Goal: Information Seeking & Learning: Learn about a topic

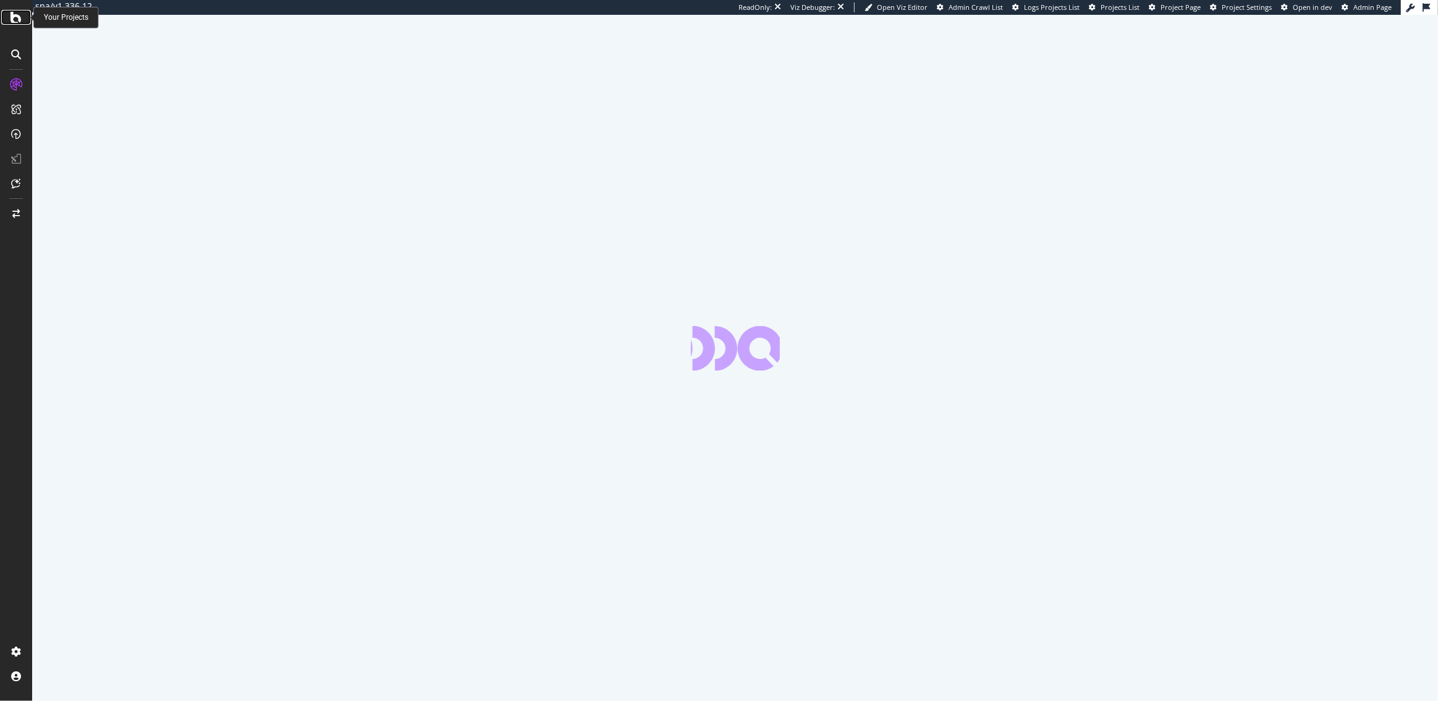
click at [14, 14] on icon at bounding box center [16, 17] width 11 height 15
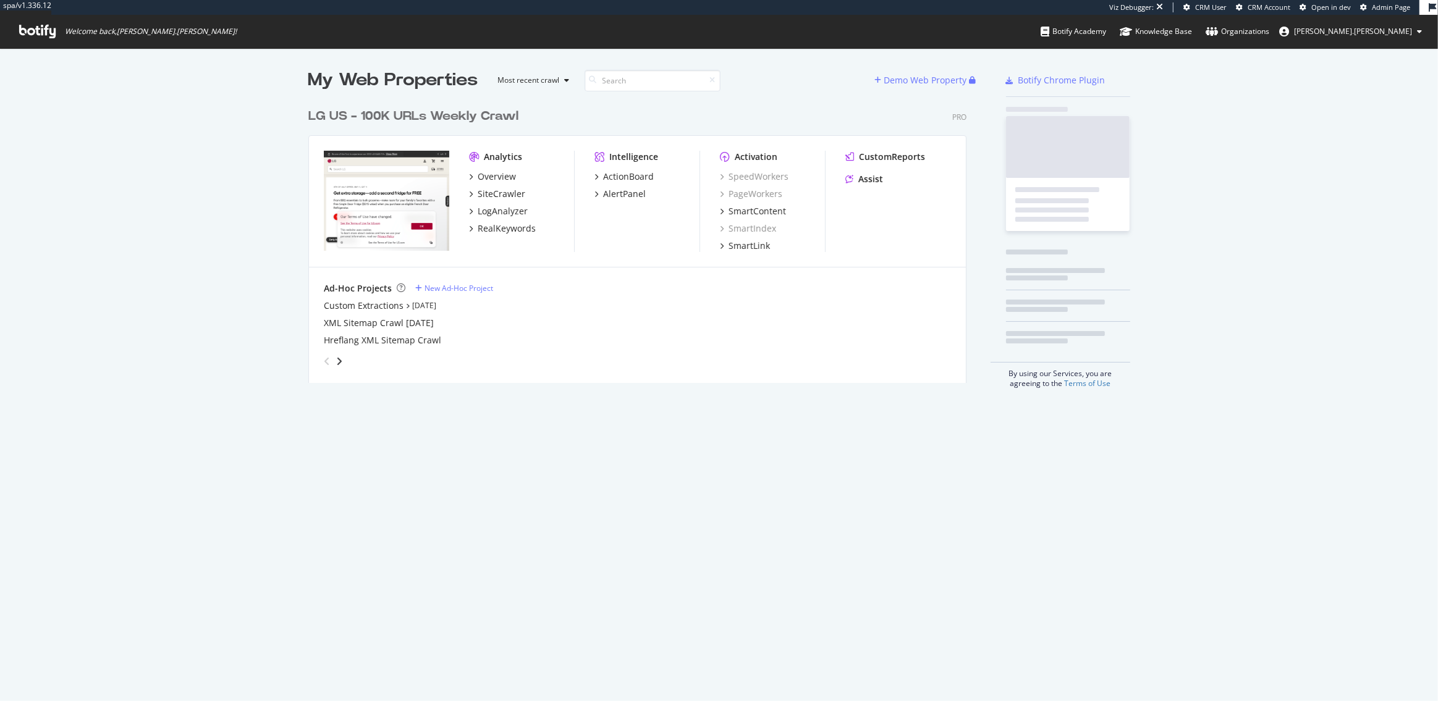
scroll to position [290, 667]
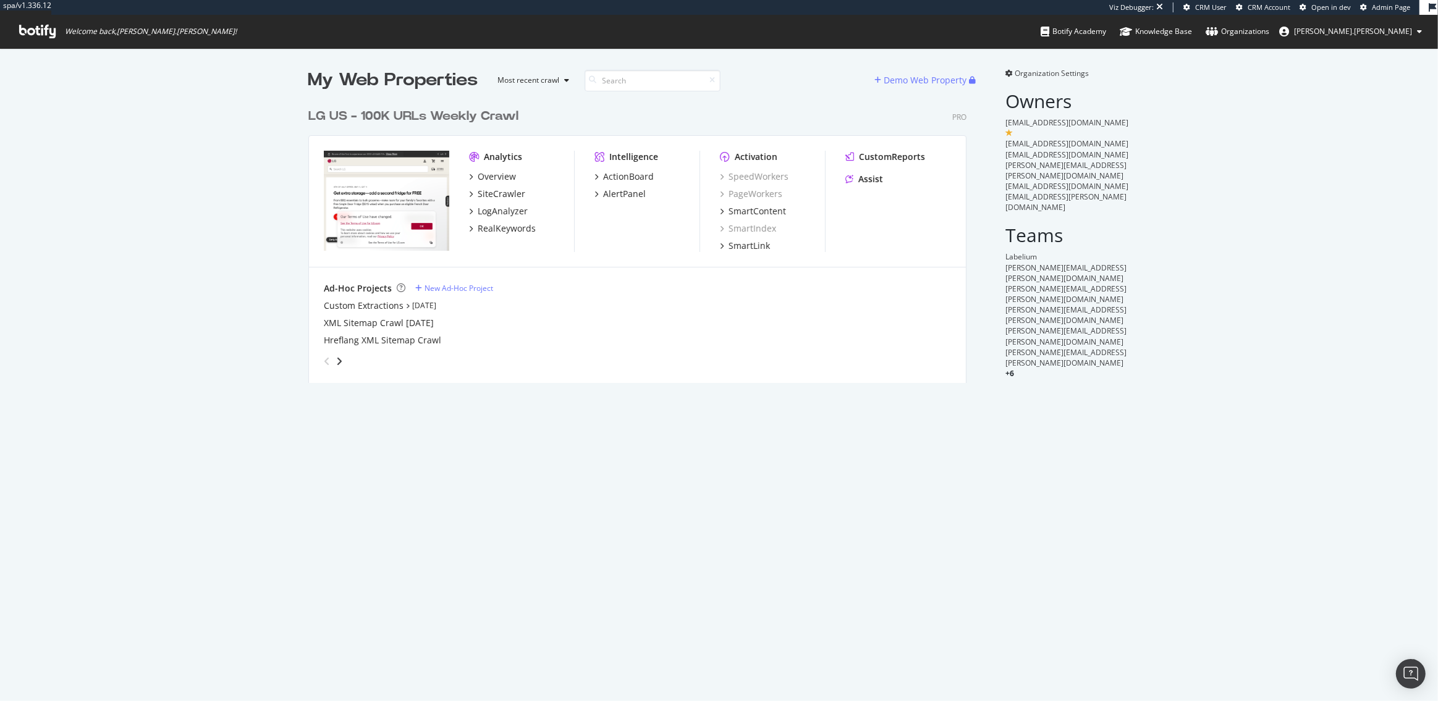
scroll to position [290, 667]
click at [502, 212] on div "LogAnalyzer" at bounding box center [503, 211] width 50 height 12
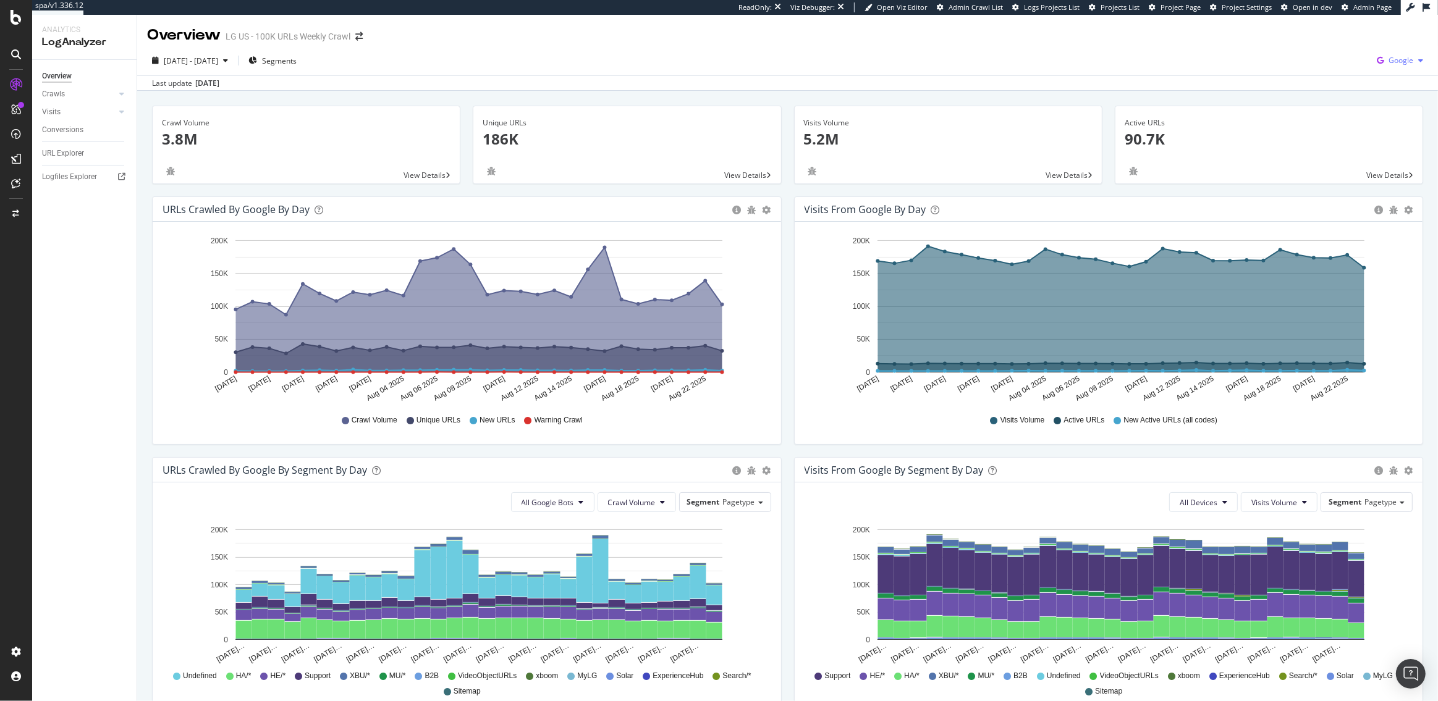
click at [1395, 62] on span "Google" at bounding box center [1400, 60] width 25 height 11
click at [1333, 72] on span "OpenAI" at bounding box center [1339, 72] width 46 height 11
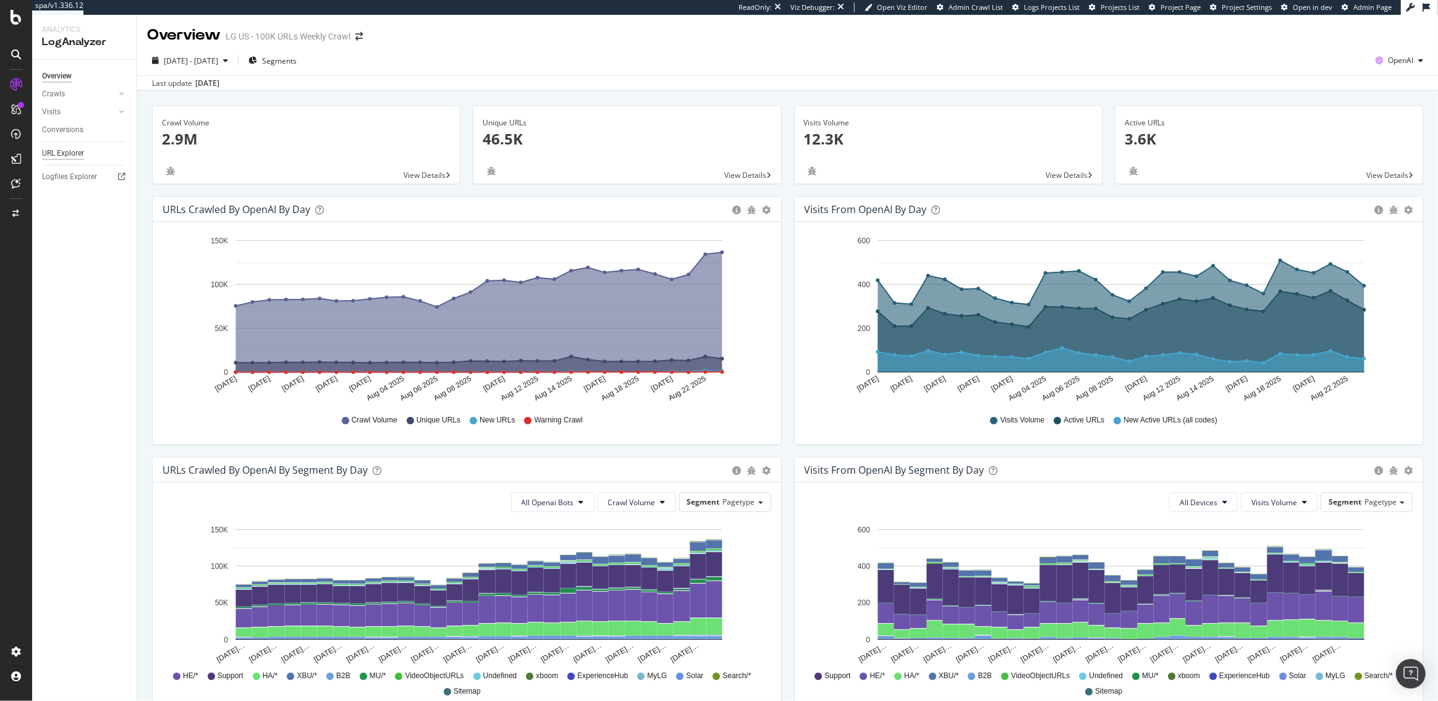
click at [61, 156] on div "URL Explorer" at bounding box center [63, 153] width 42 height 13
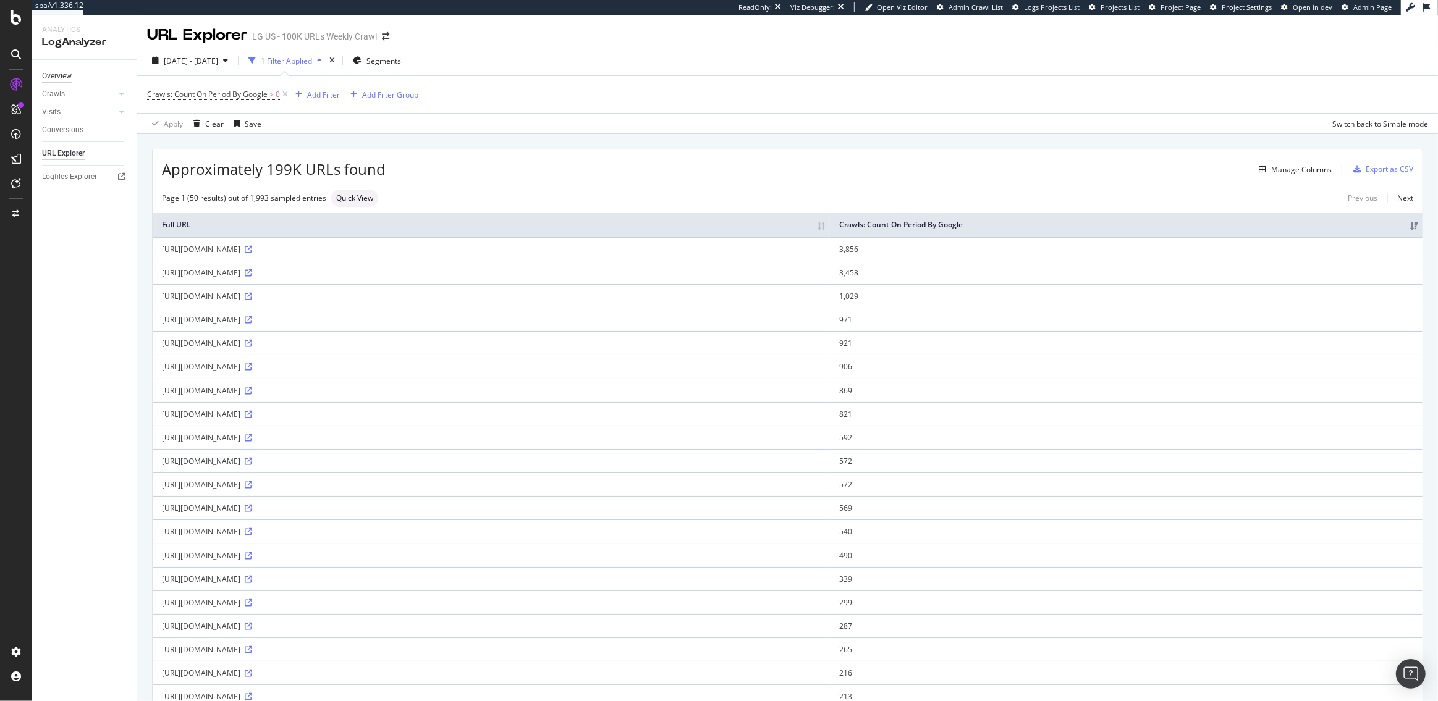
click at [58, 79] on div "Overview" at bounding box center [57, 76] width 30 height 13
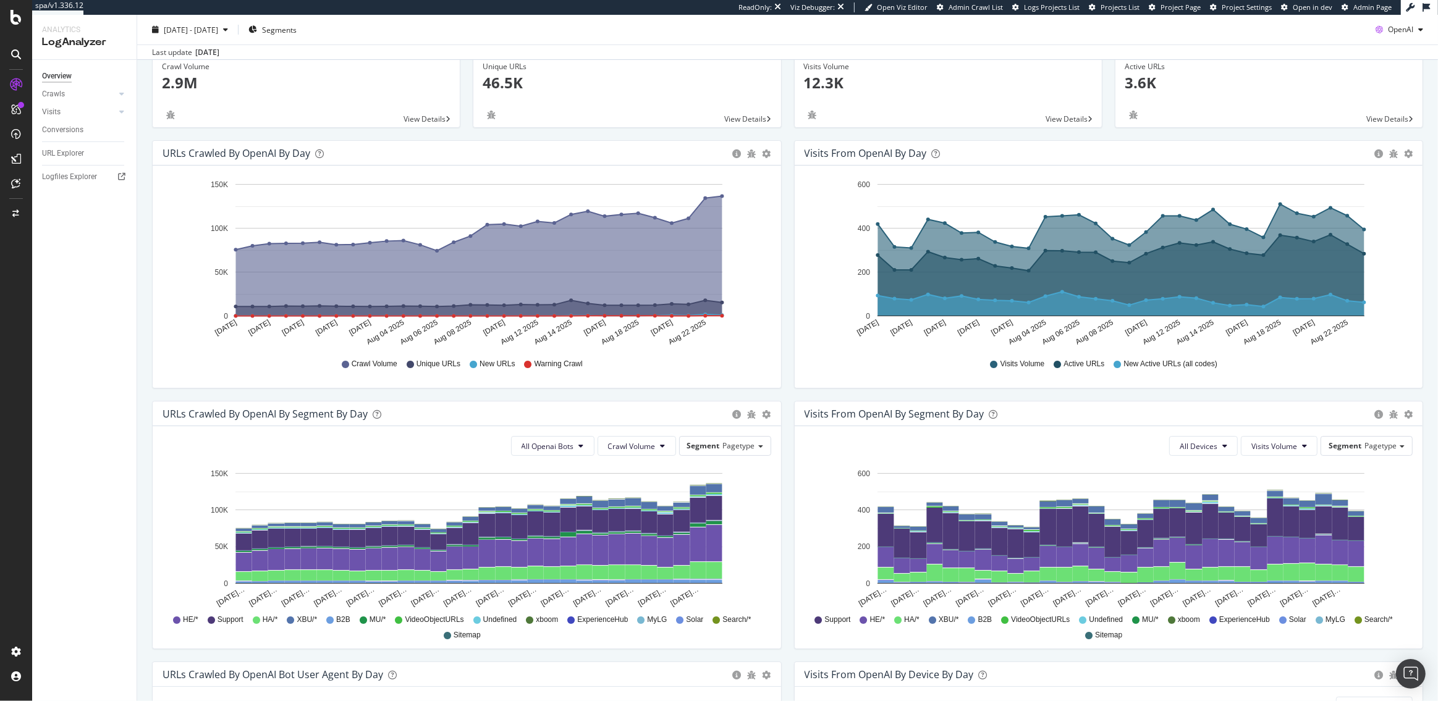
scroll to position [57, 0]
click at [57, 151] on div "URL Explorer" at bounding box center [63, 153] width 42 height 13
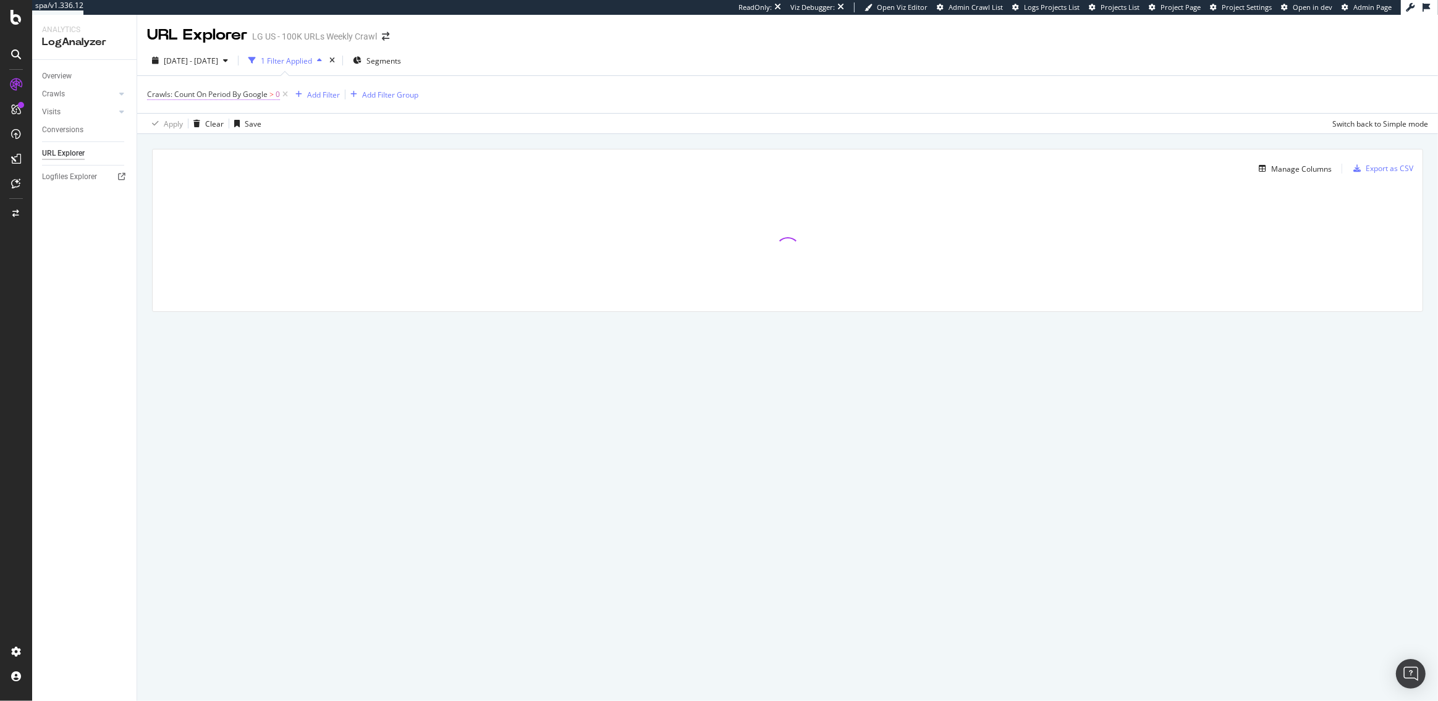
click at [268, 95] on span "Crawls: Count On Period By Google > 0" at bounding box center [213, 94] width 133 height 11
click at [189, 125] on span "By Google" at bounding box center [175, 123] width 35 height 11
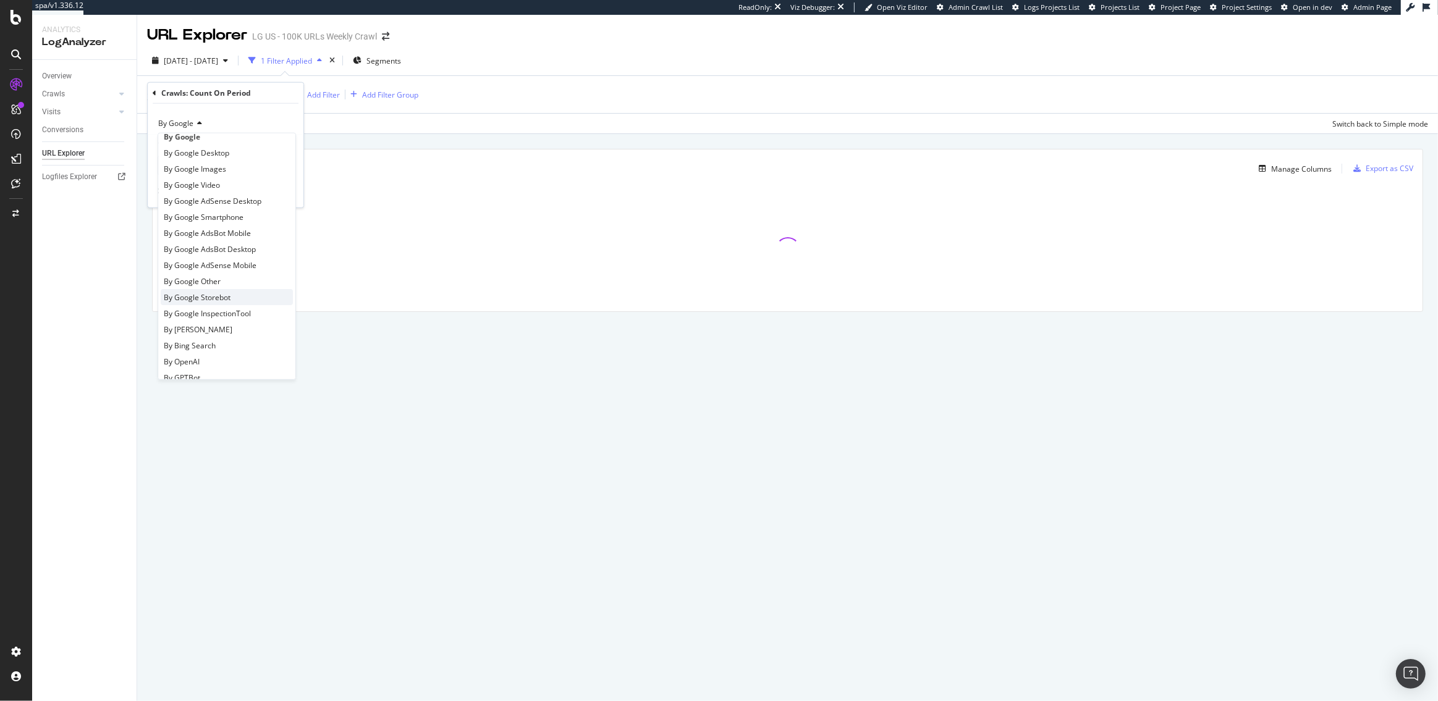
scroll to position [17, 0]
click at [185, 355] on span "By OpenAI" at bounding box center [182, 357] width 36 height 11
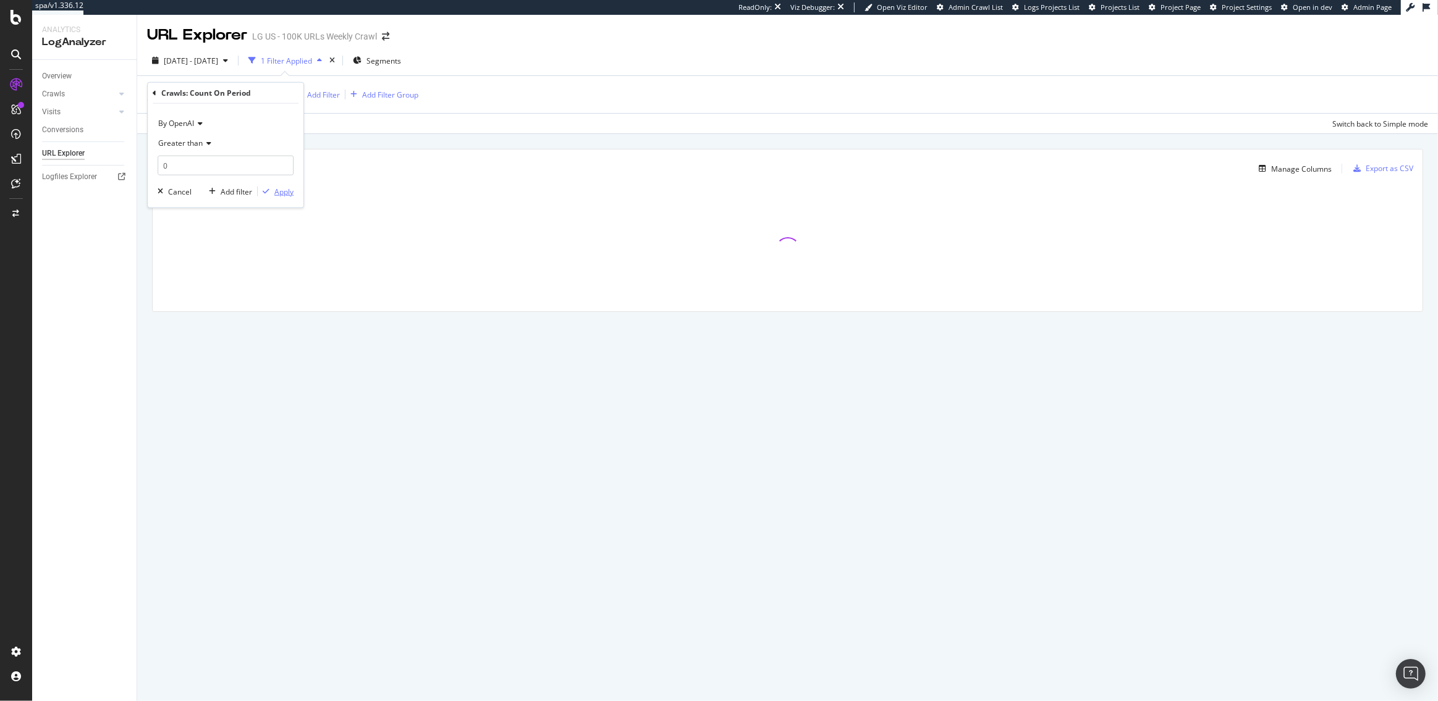
click at [277, 190] on div "Apply" at bounding box center [283, 191] width 19 height 11
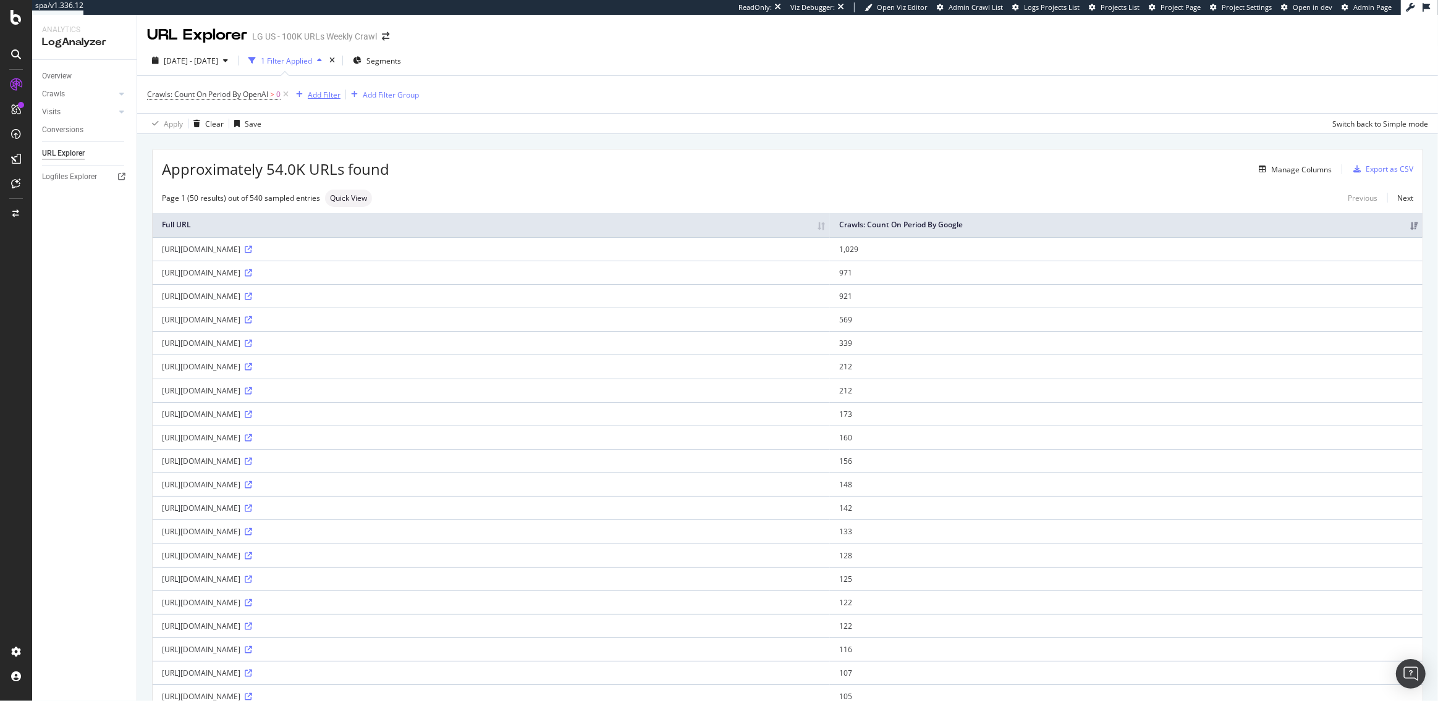
click at [313, 96] on div "Add Filter" at bounding box center [324, 95] width 33 height 11
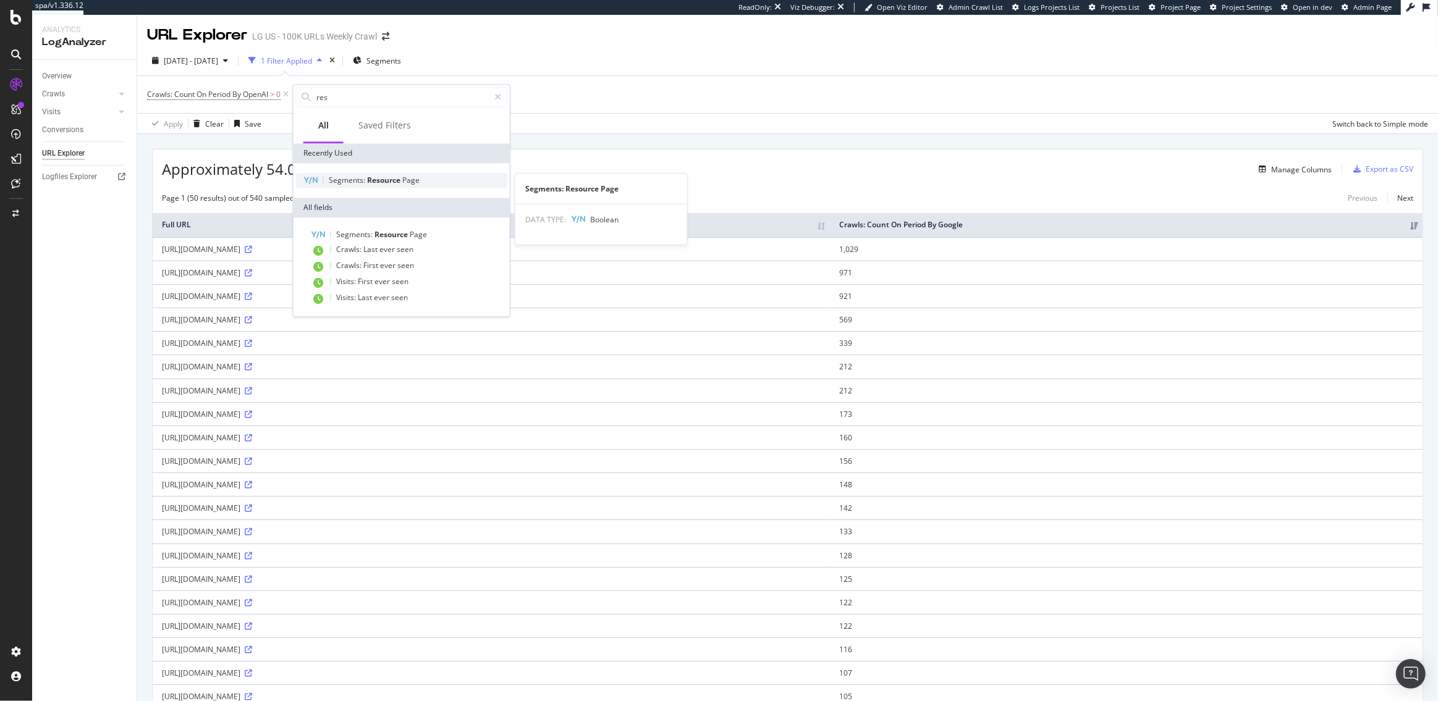
type input "res"
click at [363, 182] on span "Segments:" at bounding box center [348, 180] width 38 height 11
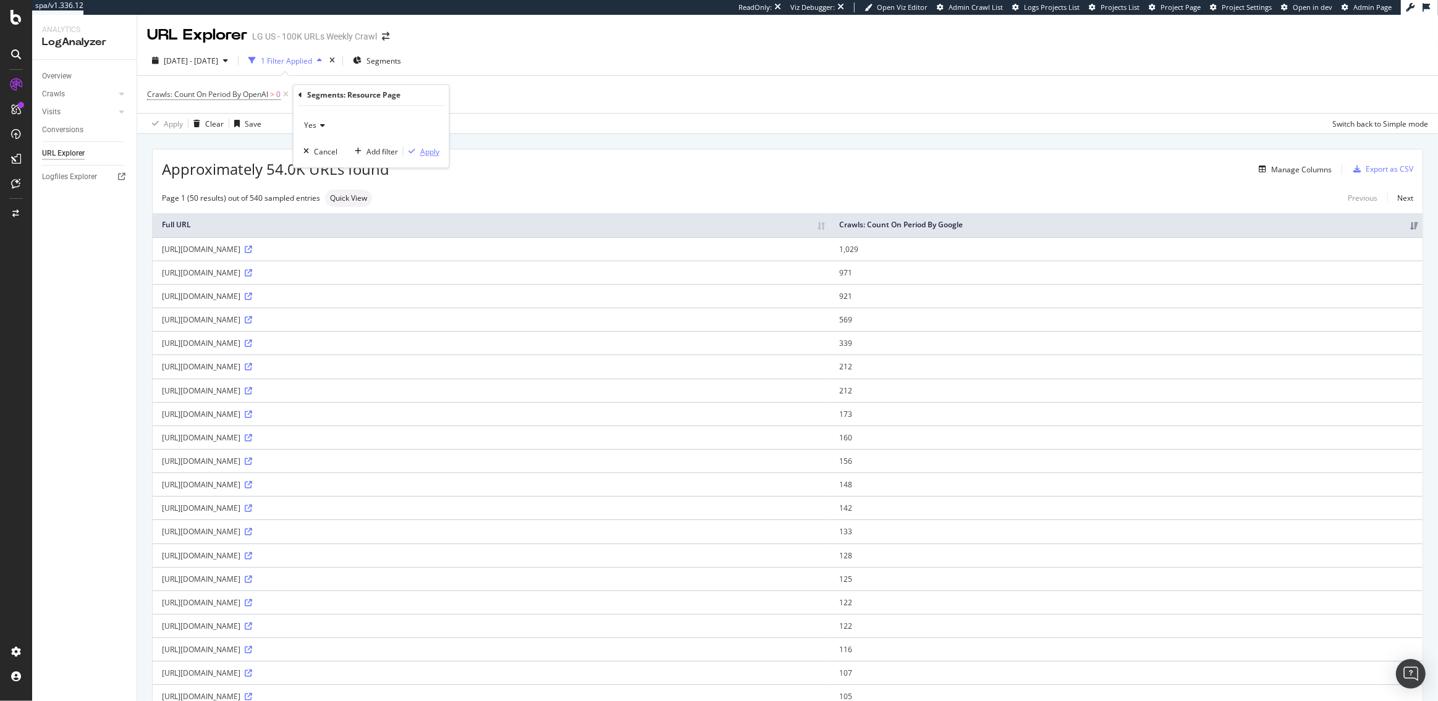
click at [433, 150] on div "Apply" at bounding box center [429, 151] width 19 height 11
click at [1317, 171] on div "Manage Columns" at bounding box center [1301, 169] width 61 height 11
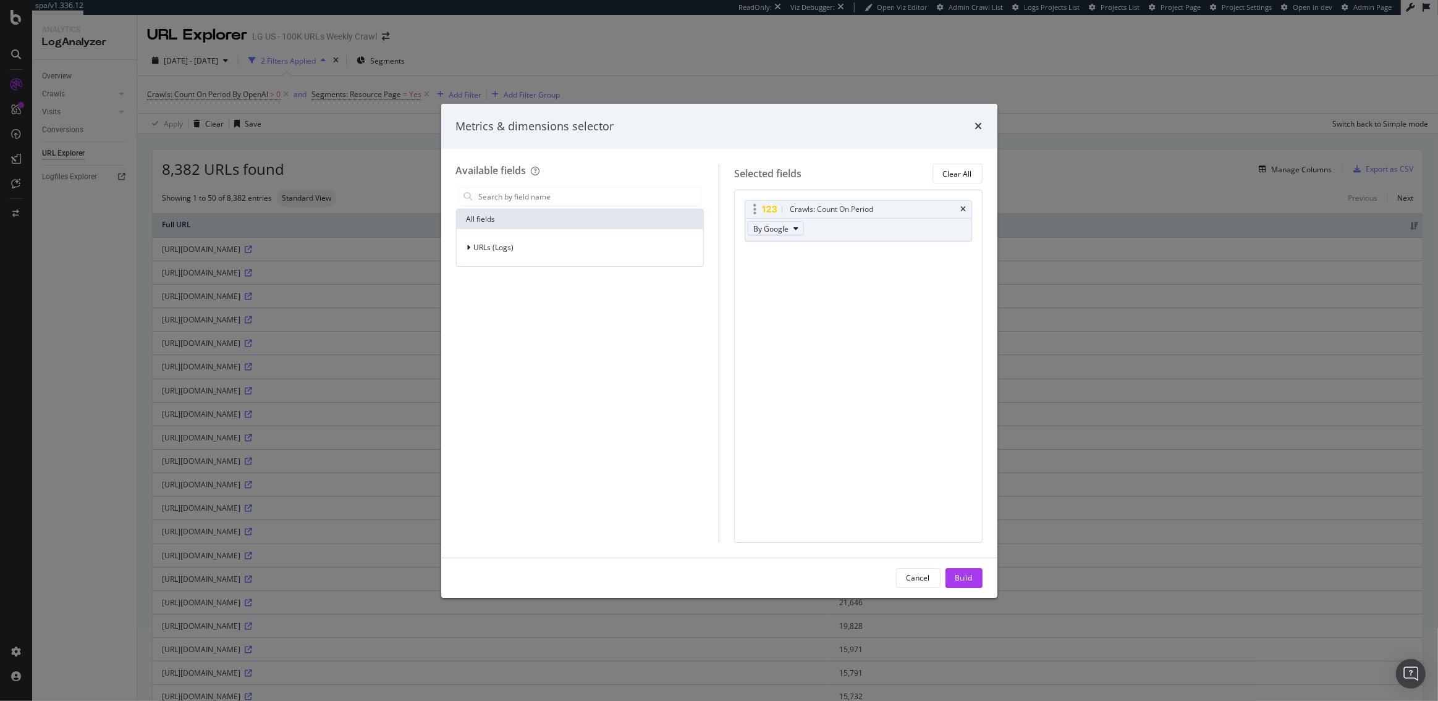
click at [788, 229] on button "By Google" at bounding box center [776, 228] width 56 height 15
click at [781, 271] on span "By OpenAI" at bounding box center [807, 271] width 98 height 11
click at [973, 585] on button "Build" at bounding box center [963, 578] width 37 height 20
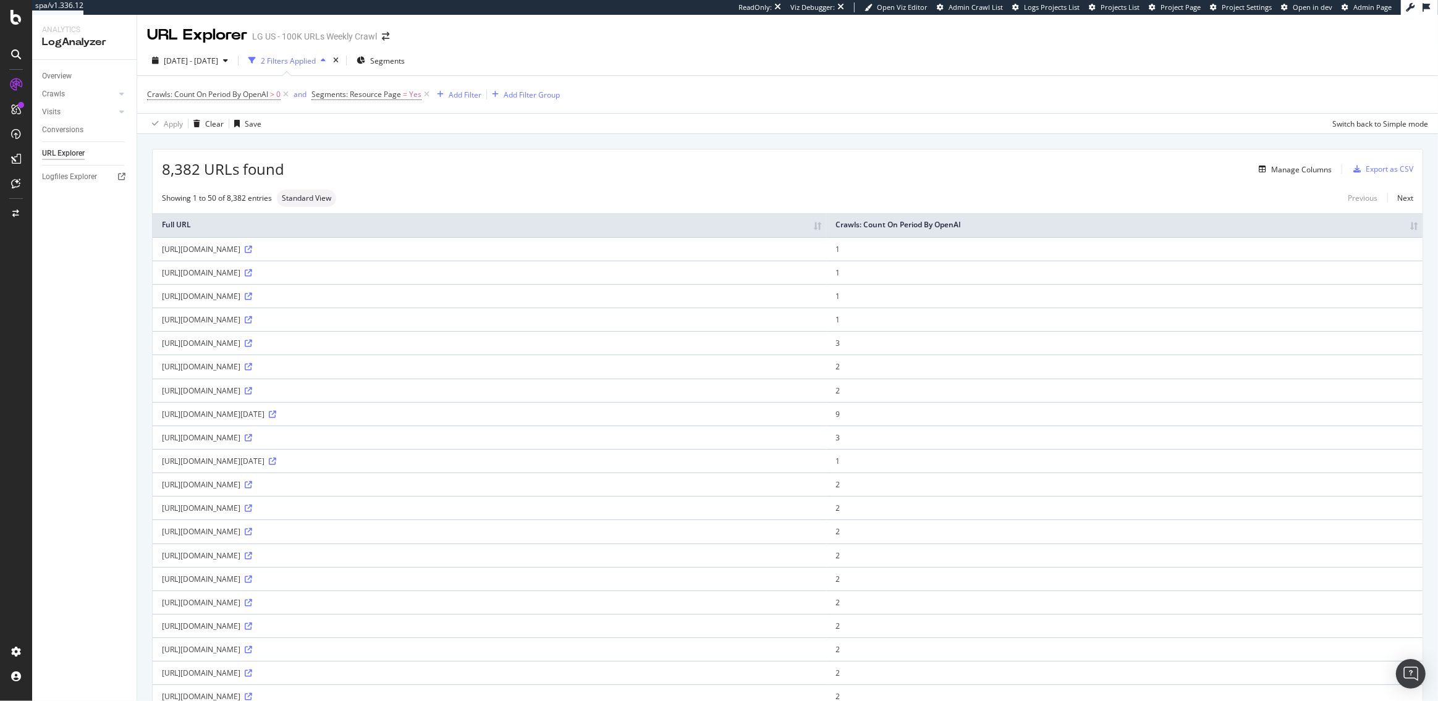
click at [1412, 227] on th "Crawls: Count On Period By OpenAI" at bounding box center [1124, 225] width 596 height 24
click at [1415, 224] on th "Crawls: Count On Period By OpenAI" at bounding box center [1124, 225] width 596 height 24
click at [469, 96] on div "Add Filter" at bounding box center [465, 95] width 33 height 11
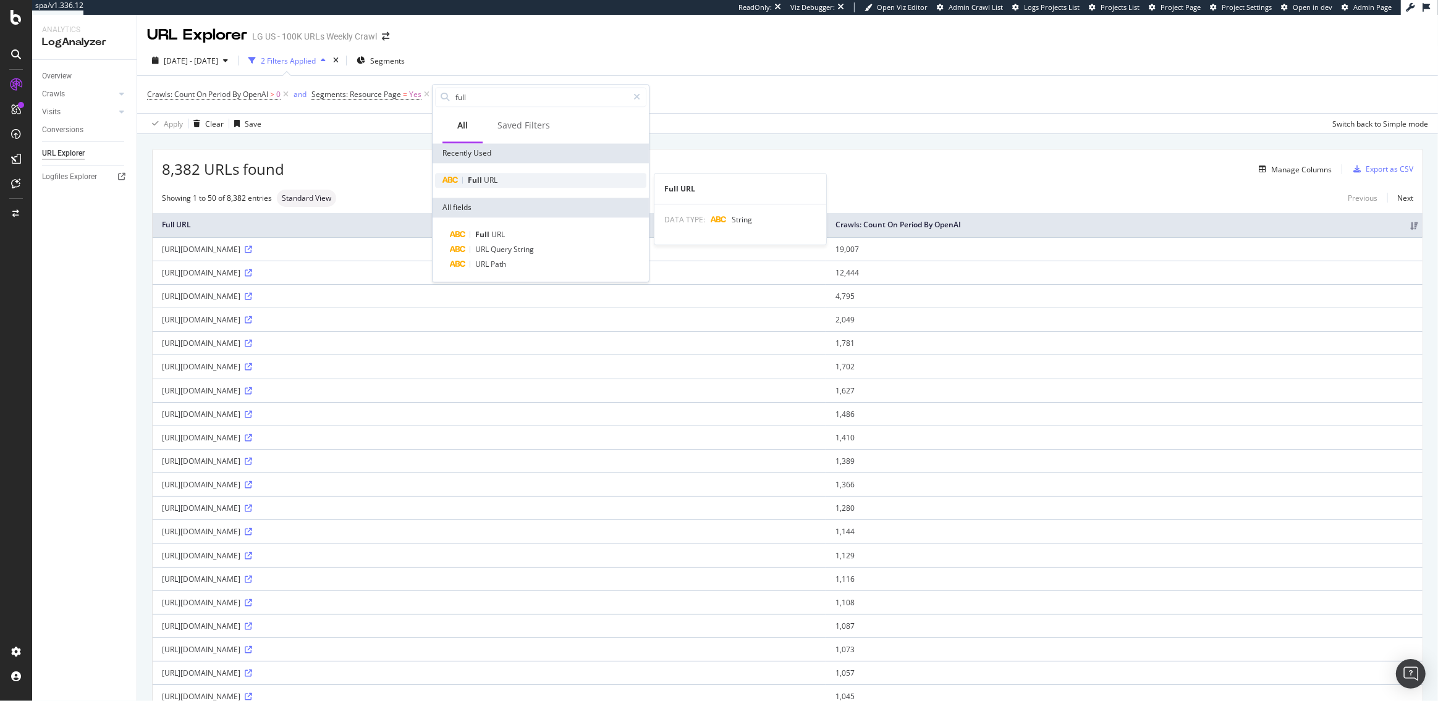
type input "full"
click at [515, 177] on div "Full URL" at bounding box center [540, 180] width 211 height 15
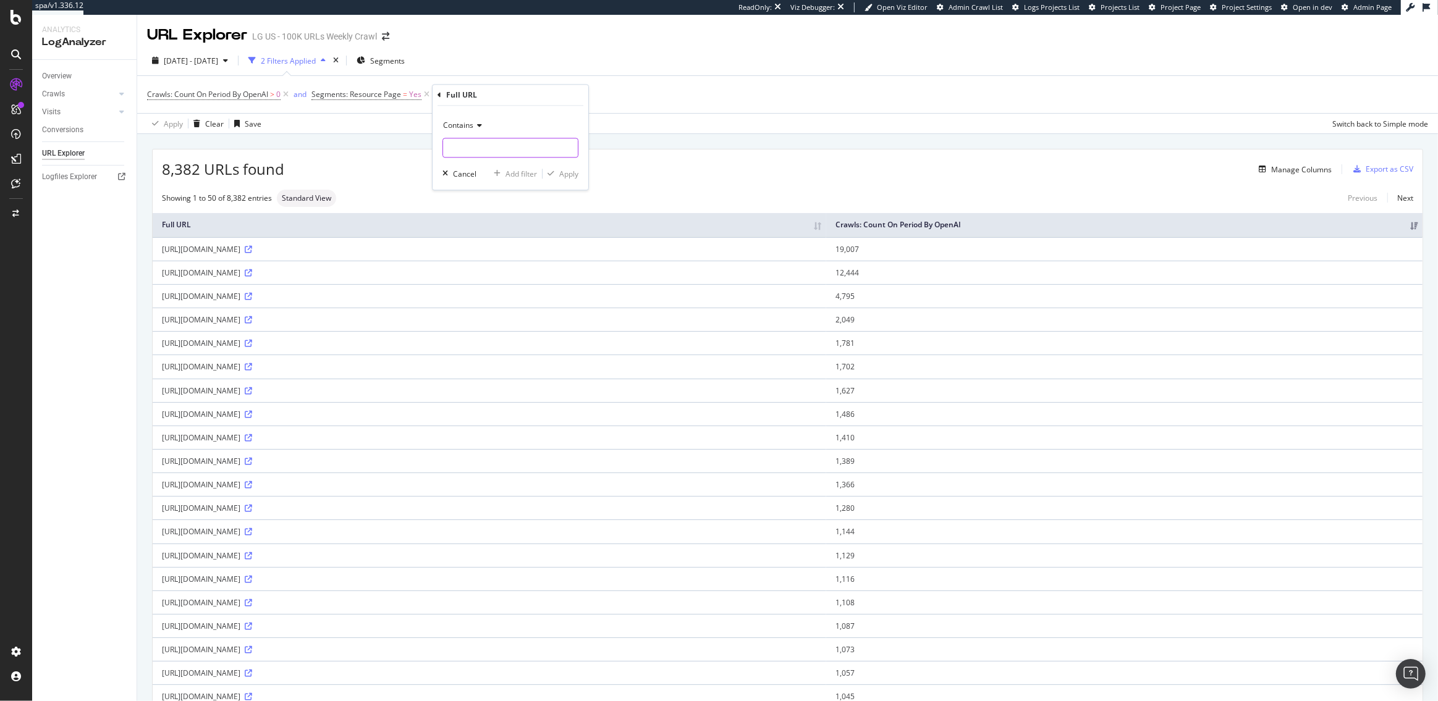
click at [486, 150] on input "text" at bounding box center [510, 148] width 135 height 20
type input ".js"
click at [575, 174] on div "Apply" at bounding box center [568, 174] width 19 height 11
click at [381, 96] on span "Segments: Resource Page" at bounding box center [356, 94] width 90 height 11
click at [336, 125] on span "Yes" at bounding box center [330, 123] width 12 height 11
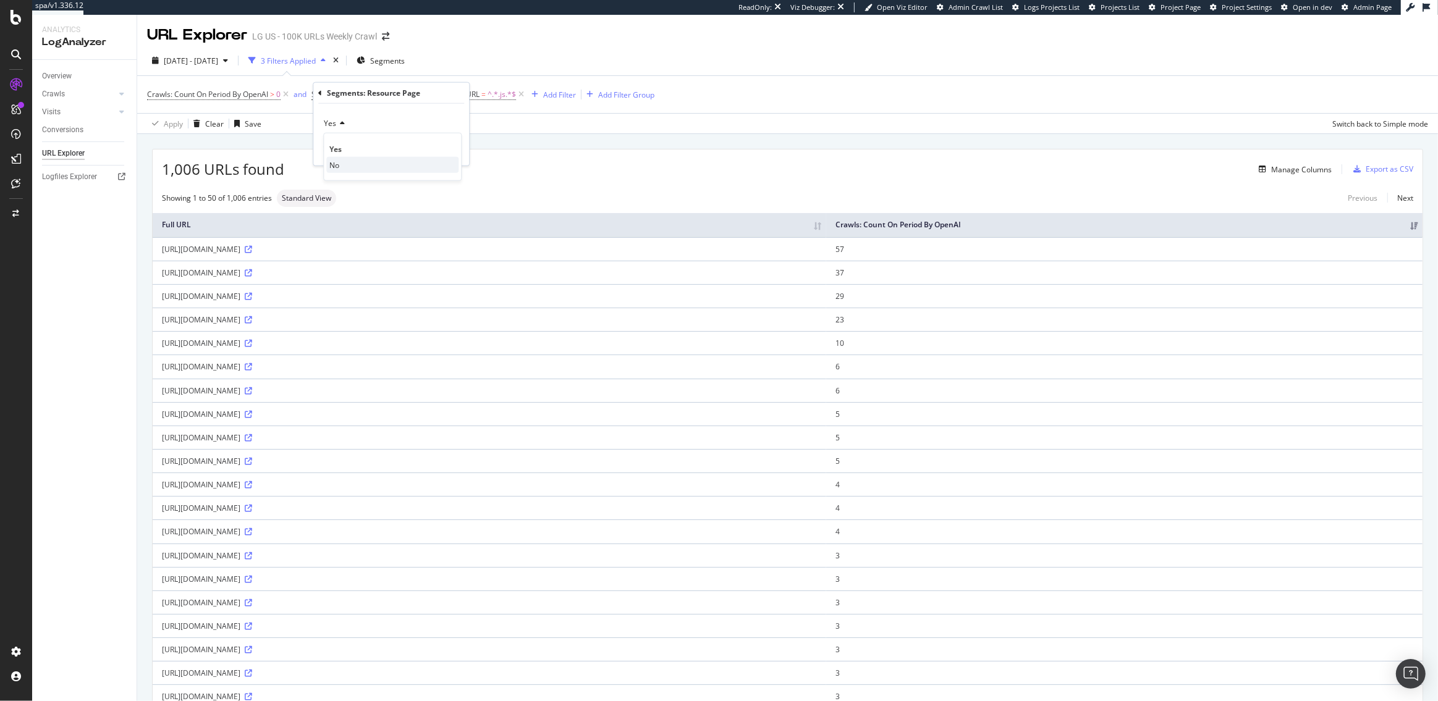
click at [334, 157] on div "No" at bounding box center [392, 165] width 132 height 16
click at [455, 149] on div "Apply" at bounding box center [449, 149] width 19 height 11
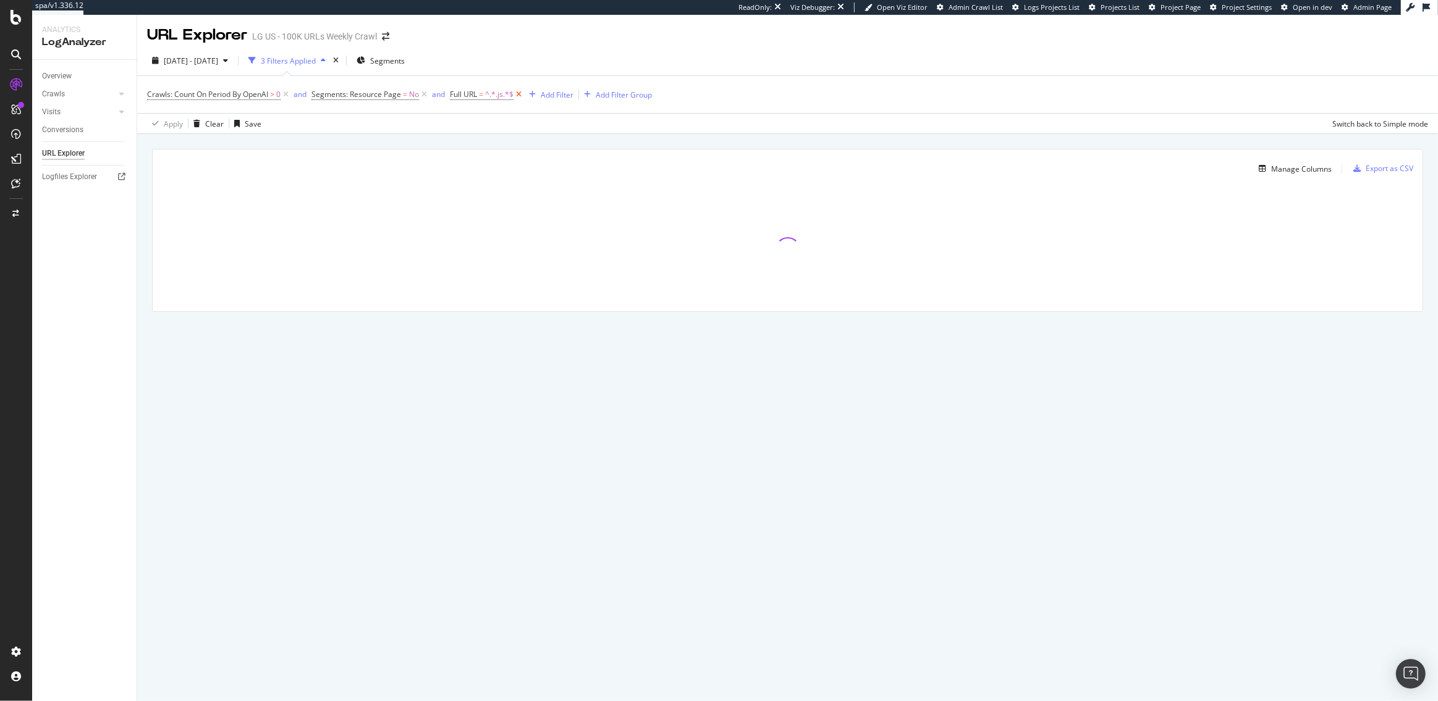
click at [518, 93] on icon at bounding box center [518, 94] width 11 height 12
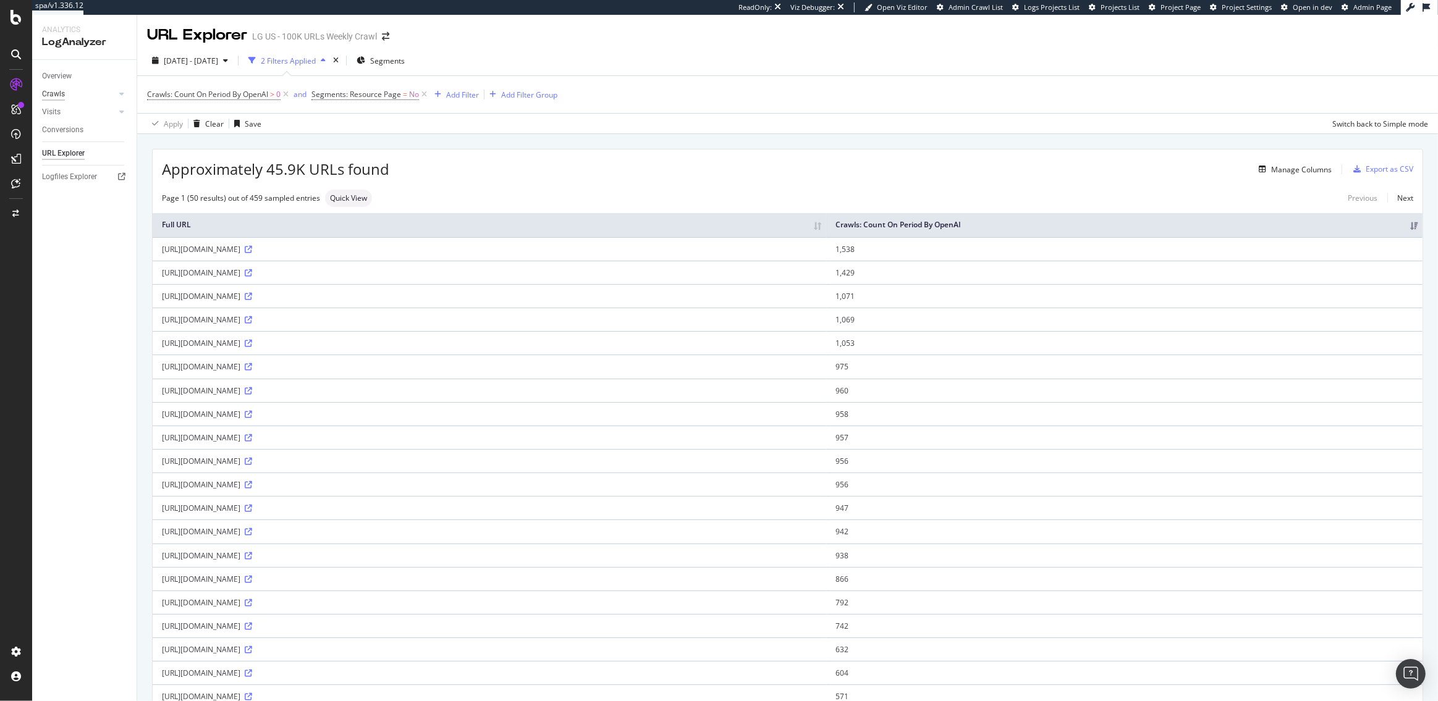
click at [60, 93] on div "Crawls" at bounding box center [53, 94] width 23 height 13
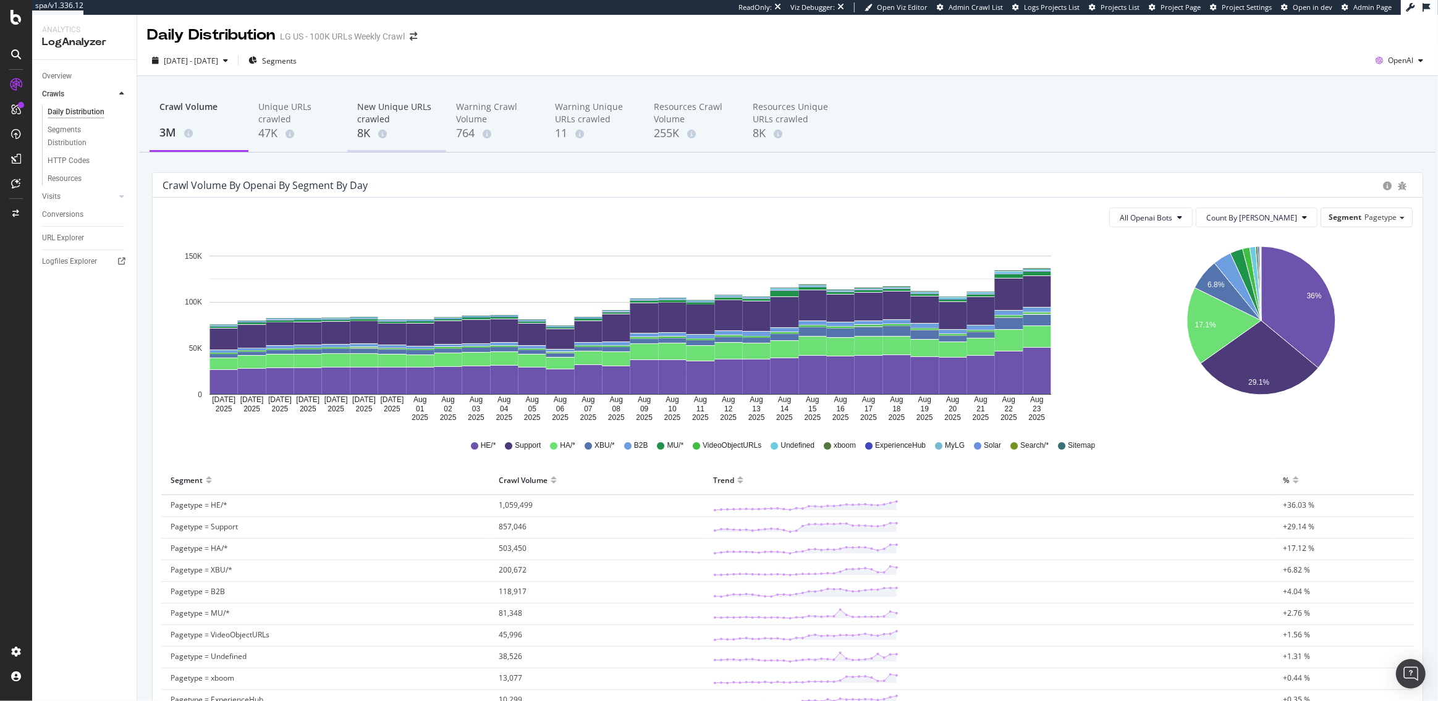
click at [363, 126] on div "8K" at bounding box center [396, 133] width 79 height 16
